Goal: Task Accomplishment & Management: Complete application form

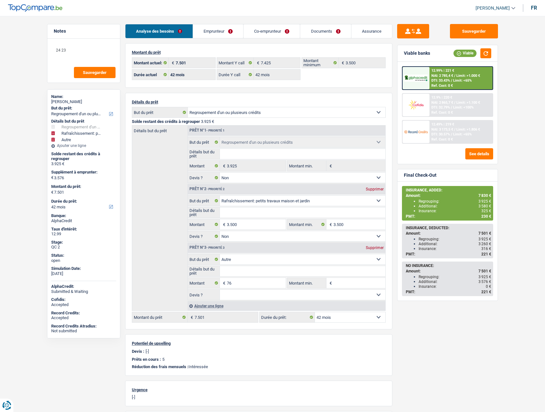
select select "refinancing"
select select "houseOrGarden"
select select "other"
select select "42"
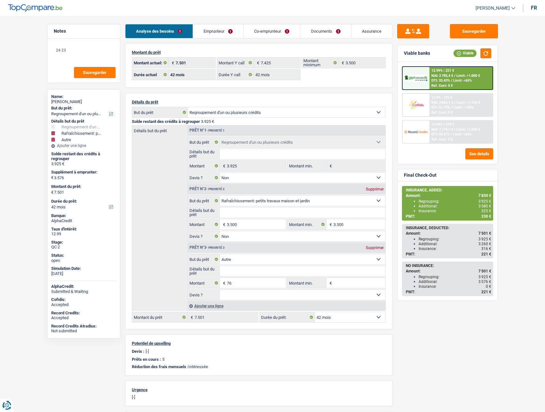
select select "42"
select select "refinancing"
select select "false"
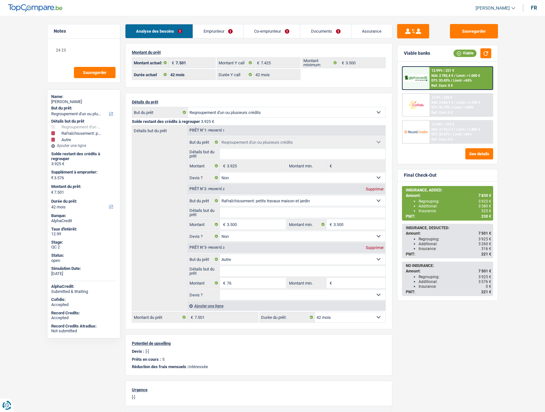
select select "houseOrGarden"
select select "false"
select select "other"
select select "42"
click at [225, 34] on link "Emprunteur" at bounding box center [218, 31] width 50 height 14
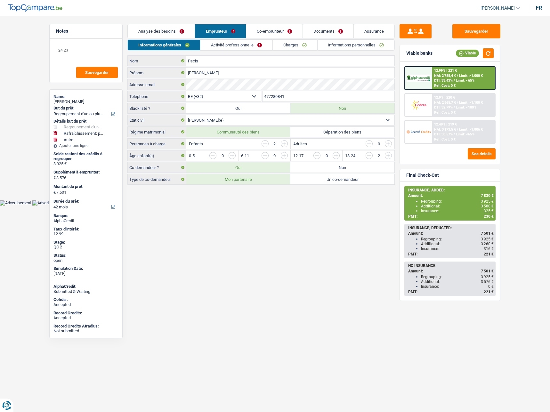
click at [337, 31] on link "Documents" at bounding box center [328, 31] width 51 height 14
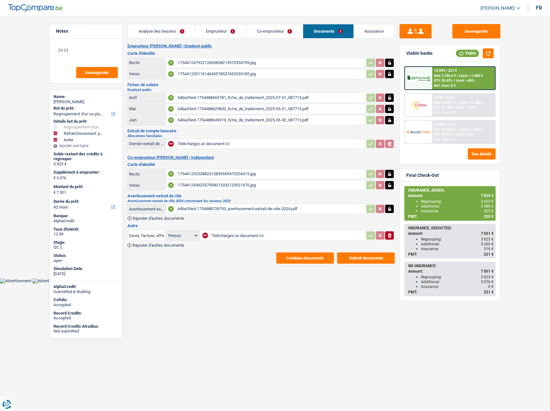
click at [194, 62] on div "17544124792212669858213970334759.jpg" at bounding box center [271, 63] width 186 height 10
click at [215, 73] on div "17544125011614643578537432039185.jpg" at bounding box center [271, 74] width 186 height 10
click at [320, 255] on button "Combine documents" at bounding box center [305, 257] width 58 height 11
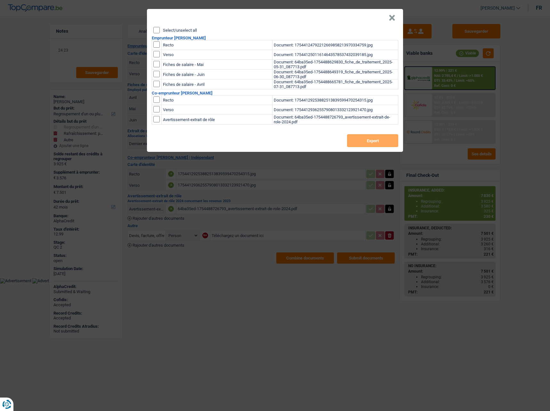
click at [158, 47] on input "checkbox" at bounding box center [156, 44] width 6 height 6
checkbox input "true"
click at [157, 48] on input "checkbox" at bounding box center [156, 44] width 6 height 6
checkbox input "true"
click at [363, 148] on div "Select/unselect all Emprunteur [PERSON_NAME] Recto Document: 175441247922126698…" at bounding box center [275, 89] width 256 height 125
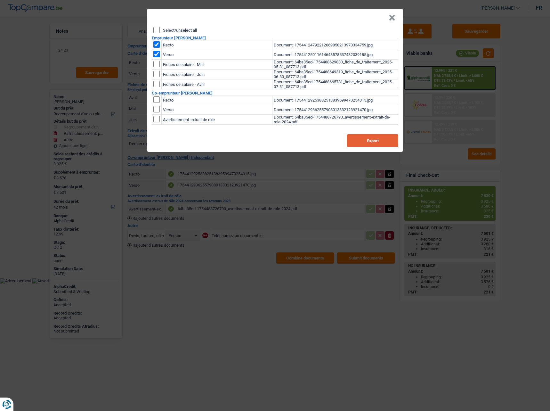
click at [360, 142] on button "Export" at bounding box center [372, 140] width 51 height 13
click at [508, 59] on div "× Select/unselect all Emprunteur [PERSON_NAME] Recto Document: 1754412479221266…" at bounding box center [275, 205] width 550 height 411
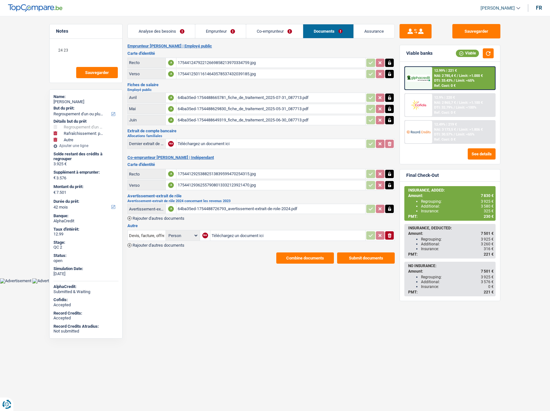
click at [200, 176] on div "17544129253882513839599470254315.jpg" at bounding box center [271, 174] width 186 height 10
click at [310, 258] on button "Combine documents" at bounding box center [305, 257] width 58 height 11
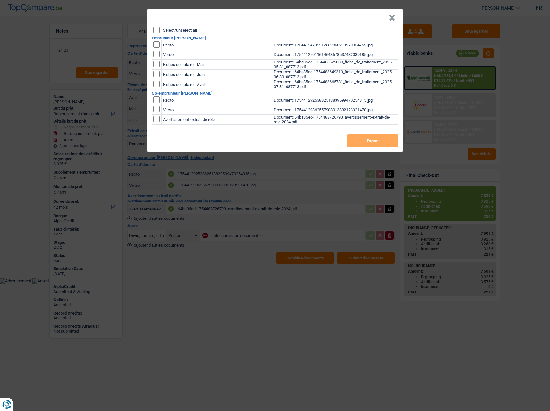
click at [158, 101] on input "checkbox" at bounding box center [156, 99] width 6 height 6
checkbox input "true"
click at [158, 103] on input "checkbox" at bounding box center [156, 99] width 6 height 6
checkbox input "true"
click at [356, 141] on button "Export" at bounding box center [372, 140] width 51 height 13
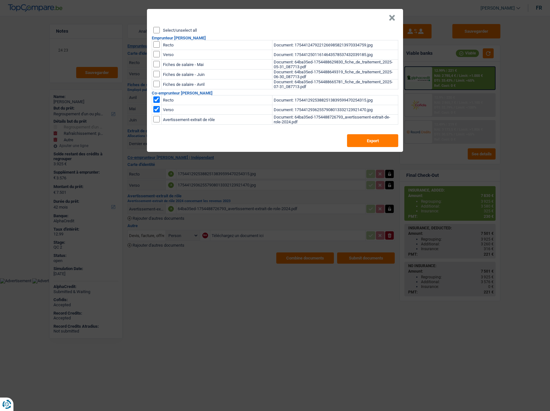
drag, startPoint x: 514, startPoint y: 40, endPoint x: 497, endPoint y: 21, distance: 25.9
click at [514, 40] on div "× Select/unselect all Emprunteur [PERSON_NAME] Recto Document: 1754412479221266…" at bounding box center [275, 205] width 550 height 411
